Goal: Find specific page/section: Find specific page/section

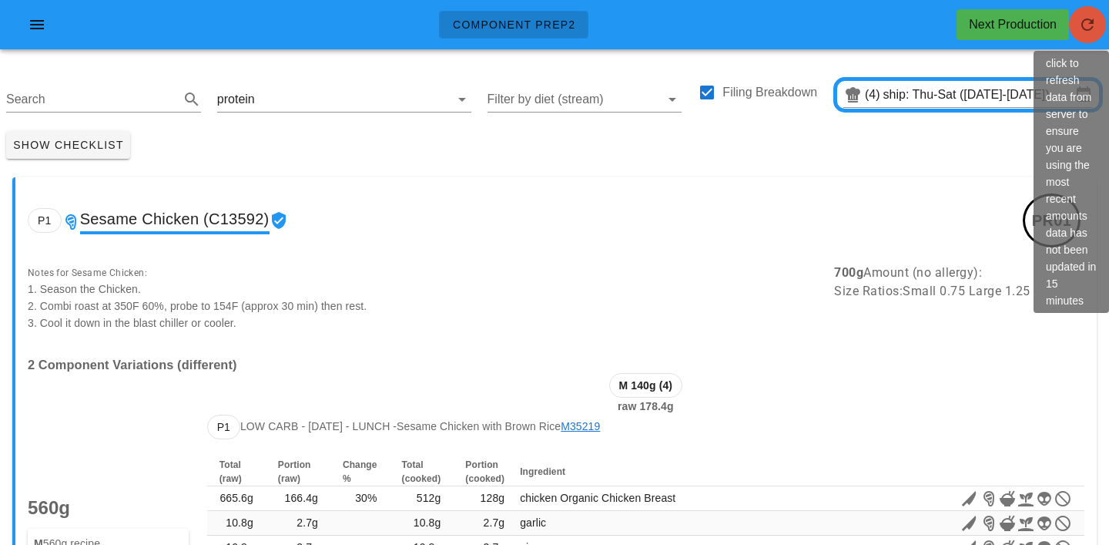
click at [1086, 23] on icon "button" at bounding box center [1088, 24] width 18 height 18
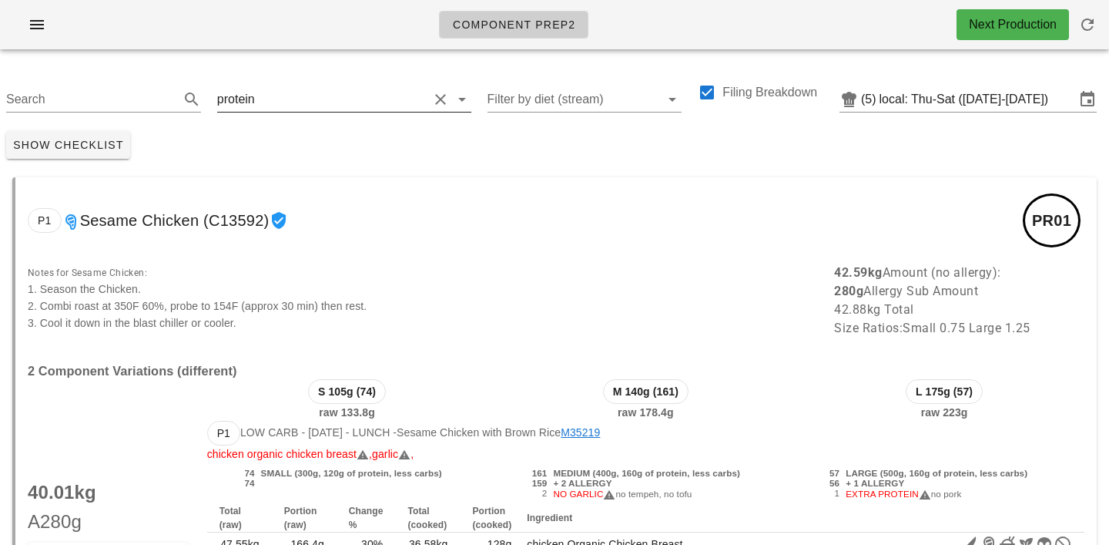
click at [265, 99] on input "text" at bounding box center [343, 99] width 170 height 25
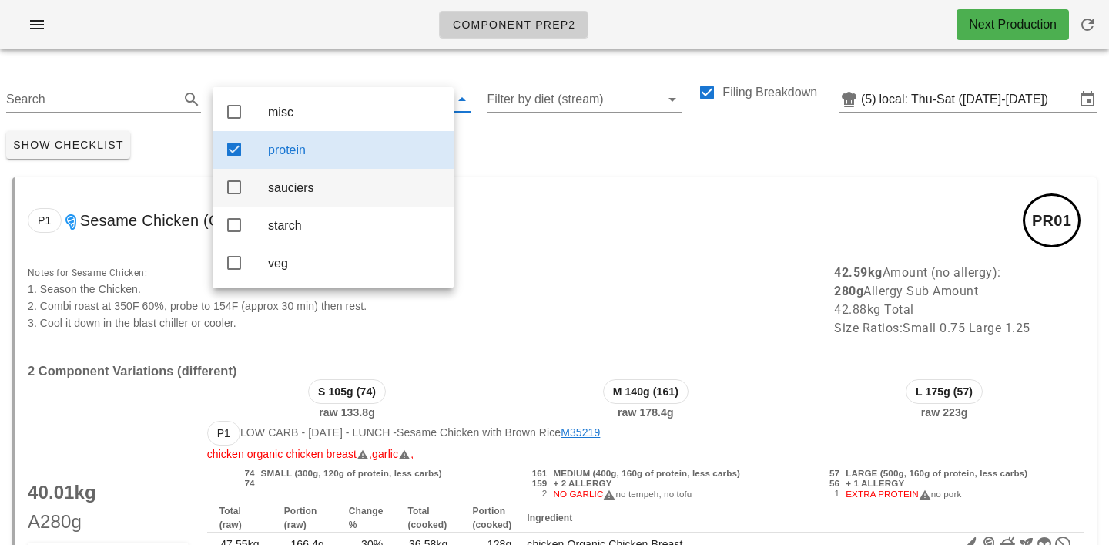
click at [284, 188] on div "sauciers" at bounding box center [354, 187] width 173 height 15
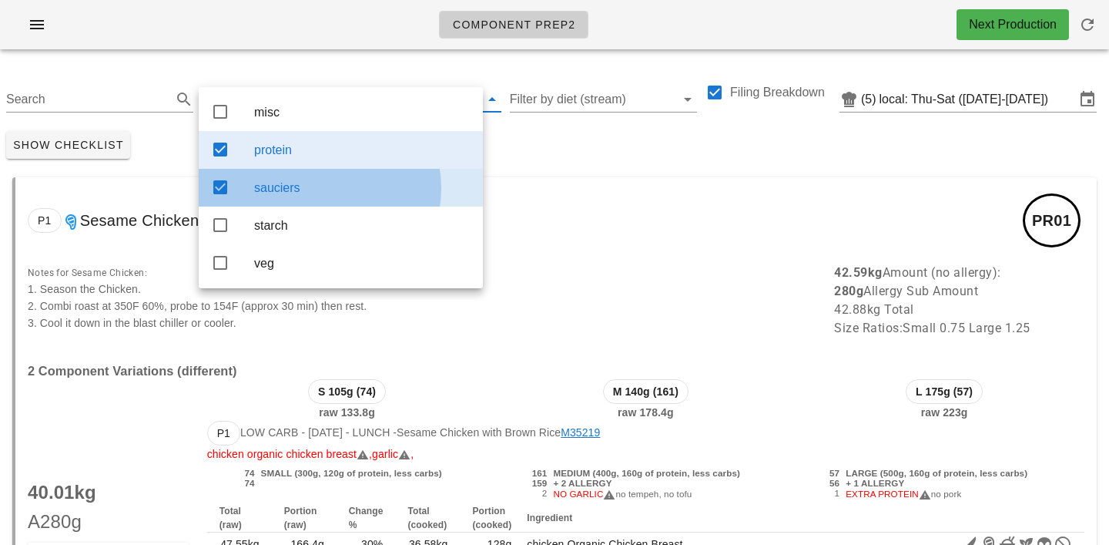
click at [296, 156] on div "protein" at bounding box center [362, 150] width 216 height 15
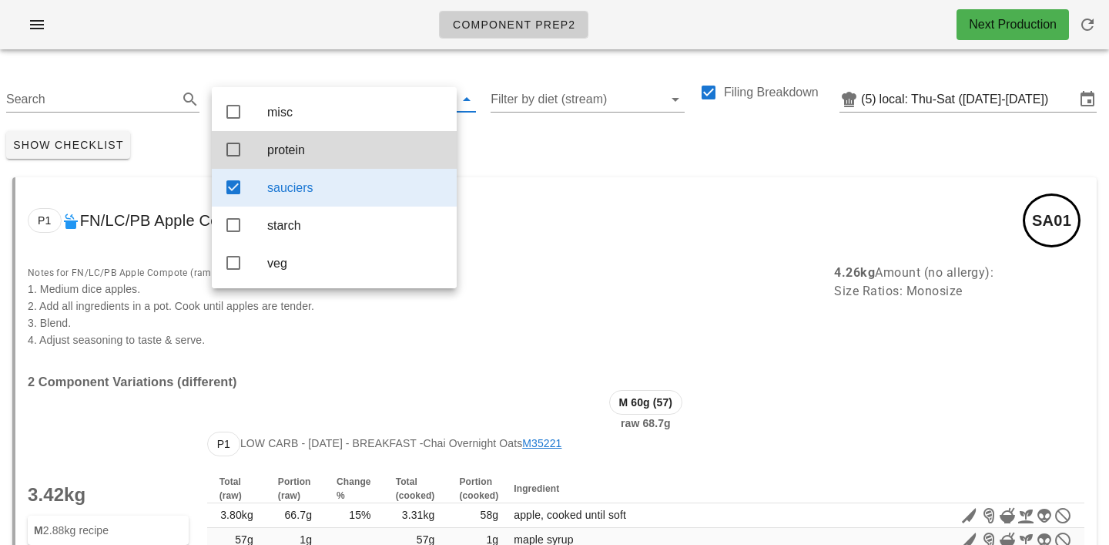
click at [539, 146] on div "Show Checklist" at bounding box center [554, 145] width 1109 height 40
